Goal: Information Seeking & Learning: Learn about a topic

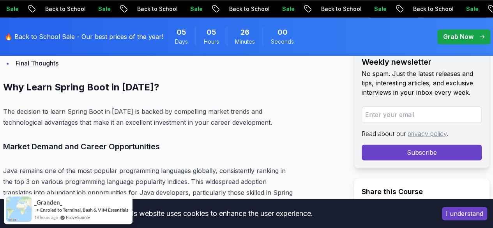
scroll to position [2036, 0]
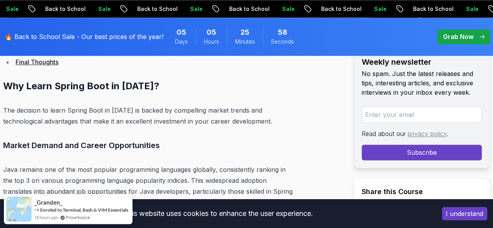
click at [51, 66] on link "Final Thoughts" at bounding box center [37, 62] width 43 height 8
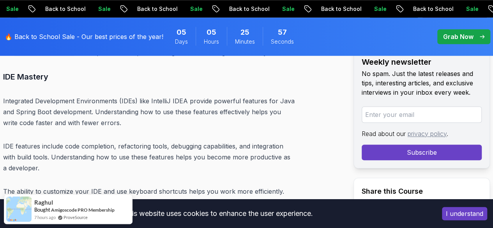
scroll to position [10708, 0]
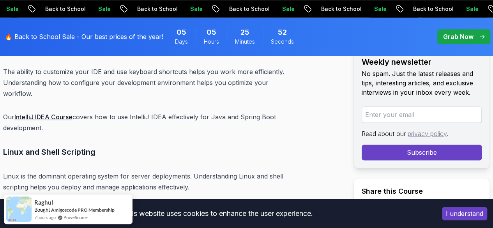
scroll to position [10805, 0]
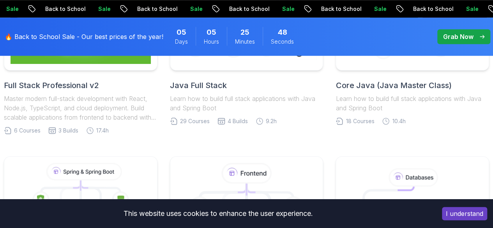
scroll to position [399, 0]
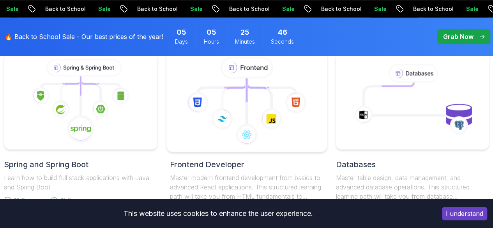
click at [254, 102] on icon at bounding box center [246, 101] width 147 height 88
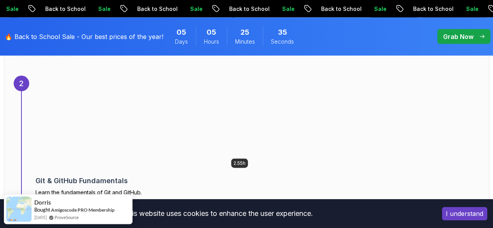
scroll to position [856, 0]
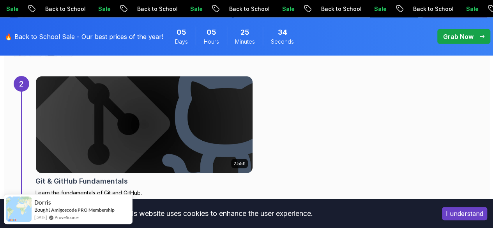
click at [144, 116] on img at bounding box center [143, 124] width 227 height 101
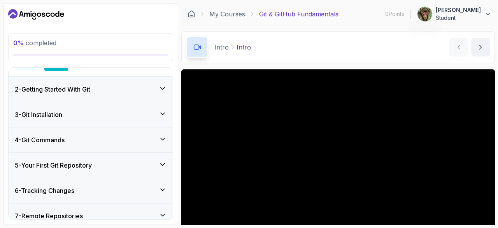
scroll to position [172, 0]
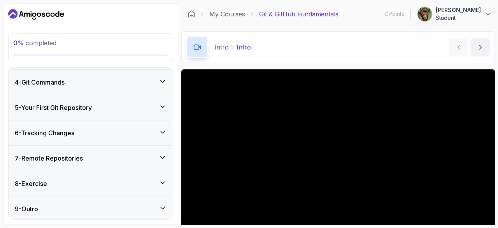
click at [164, 186] on div "8 - Exercise" at bounding box center [91, 183] width 152 height 9
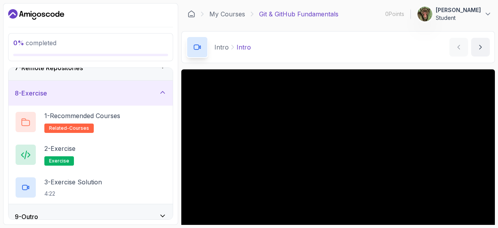
scroll to position [167, 0]
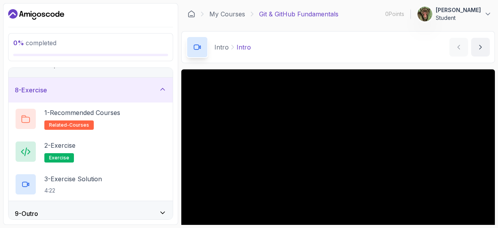
click at [163, 91] on icon at bounding box center [163, 89] width 8 height 8
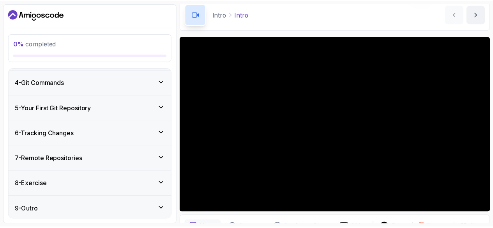
scroll to position [34, 0]
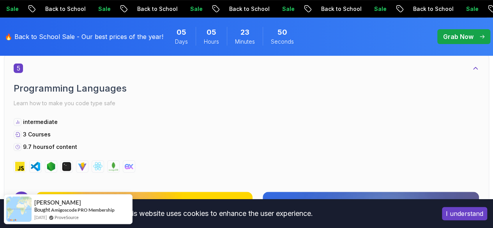
scroll to position [1588, 0]
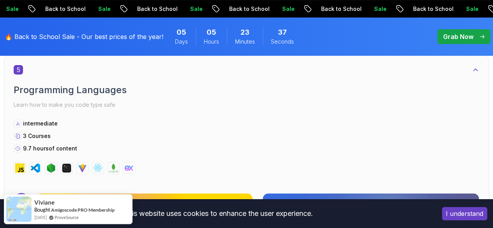
click at [419, 94] on div "5 Programming Languages Learn how to make you code type safe intermediate 3 Cou…" at bounding box center [246, 119] width 465 height 109
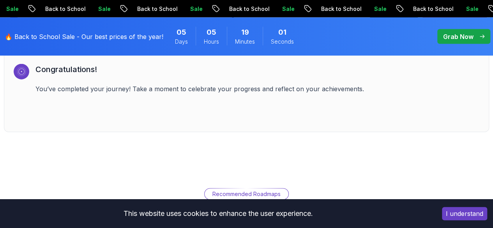
scroll to position [2322, 0]
